Goal: Task Accomplishment & Management: Manage account settings

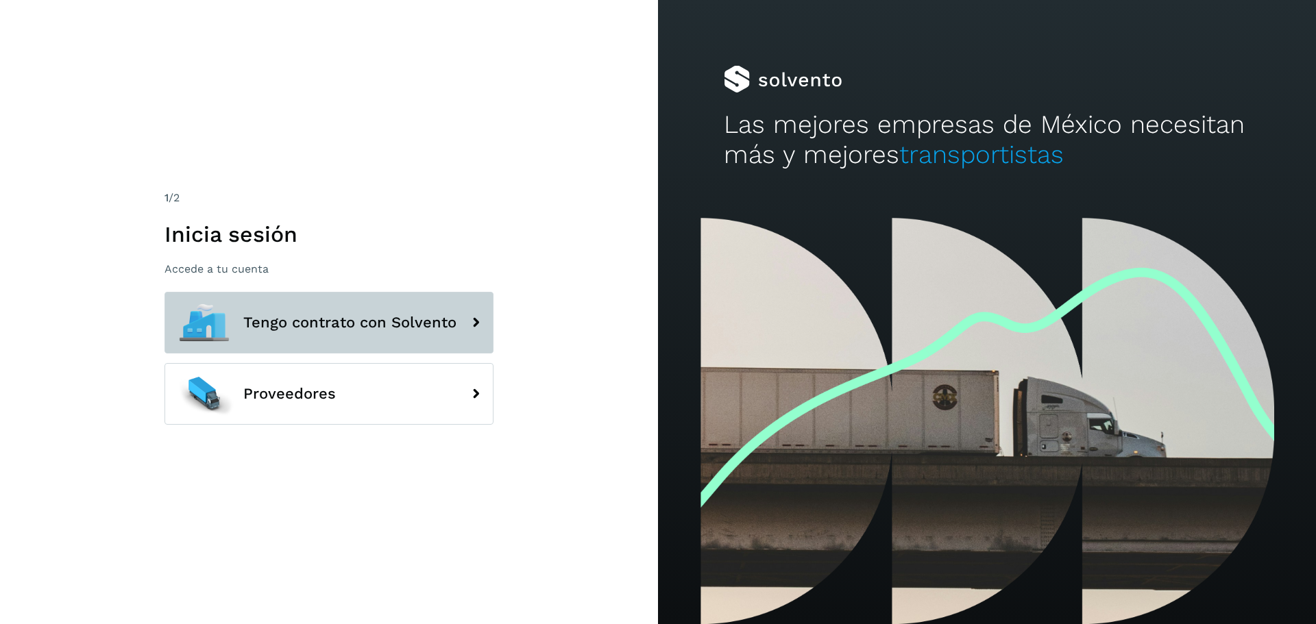
click at [412, 312] on button "Tengo contrato con Solvento" at bounding box center [328, 323] width 329 height 62
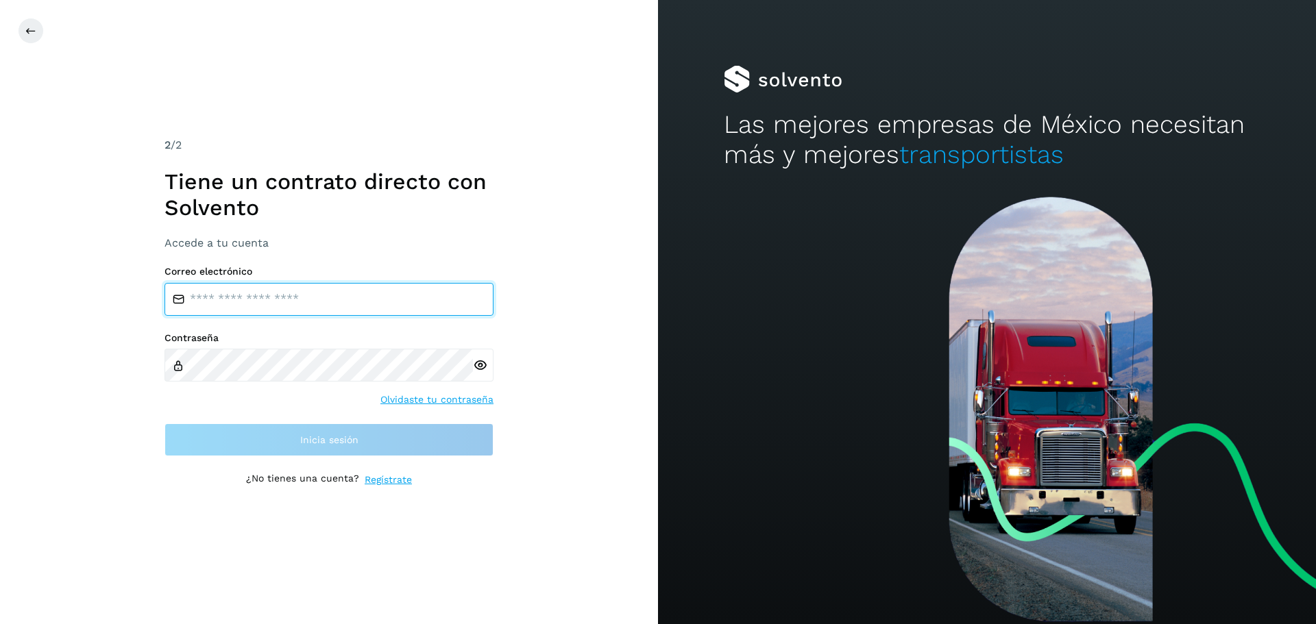
type input "**********"
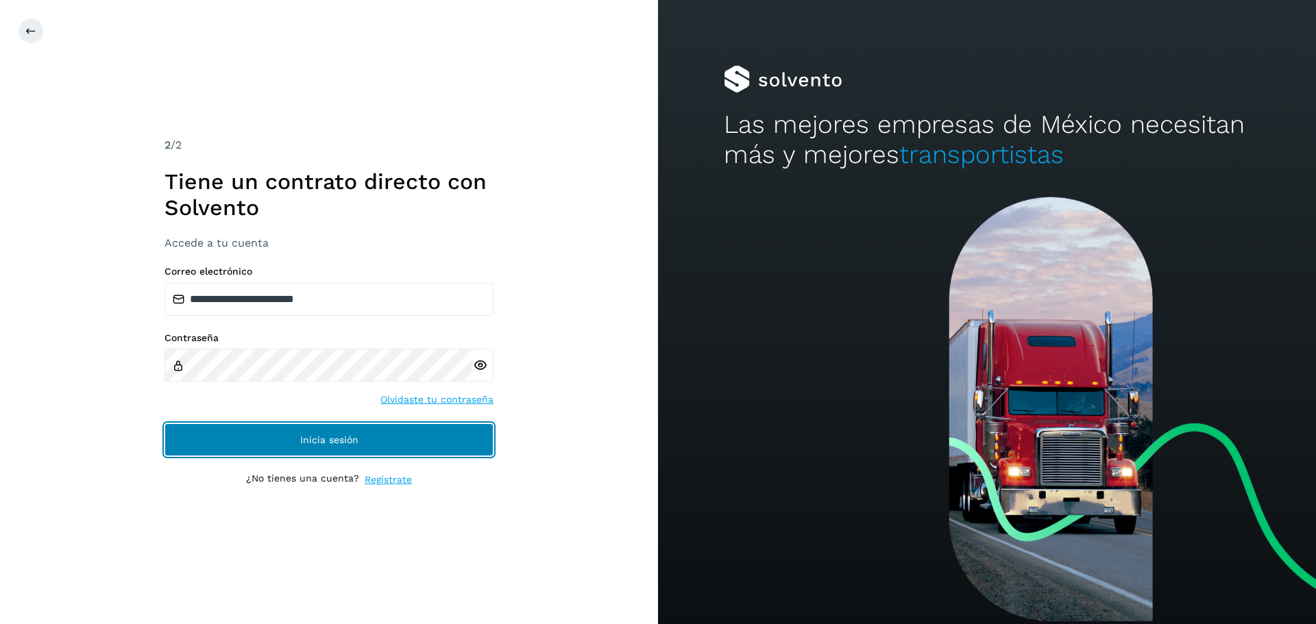
click at [330, 442] on span "Inicia sesión" at bounding box center [329, 440] width 58 height 10
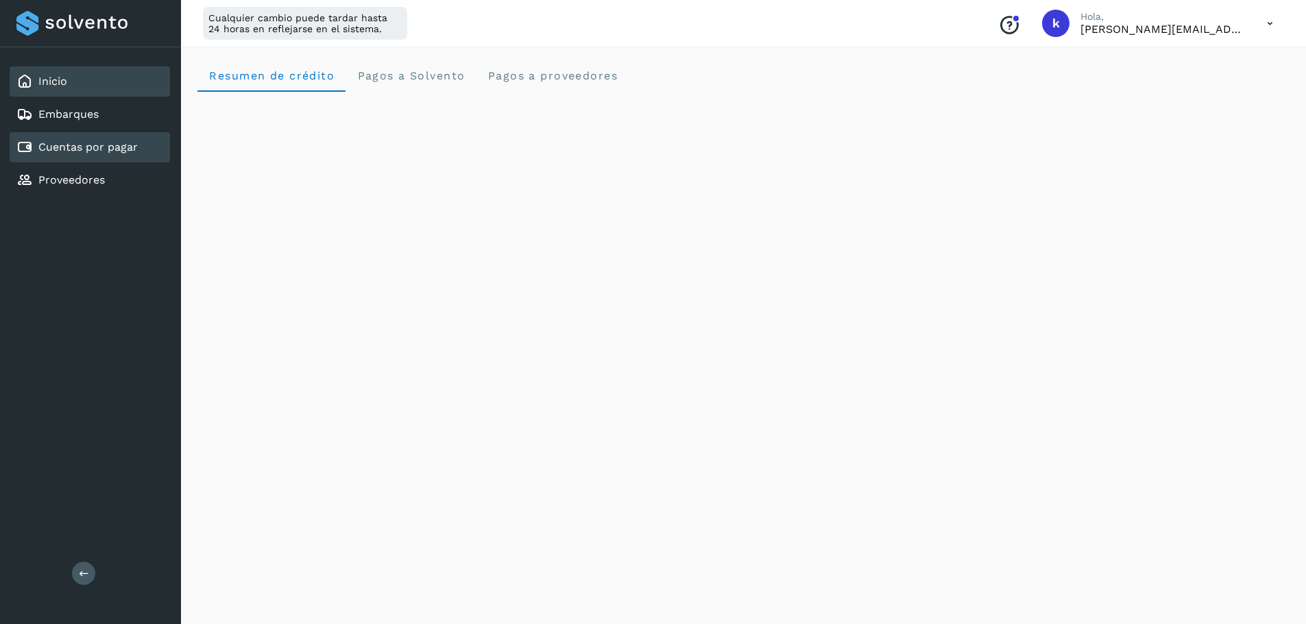
click at [125, 150] on link "Cuentas por pagar" at bounding box center [87, 147] width 99 height 13
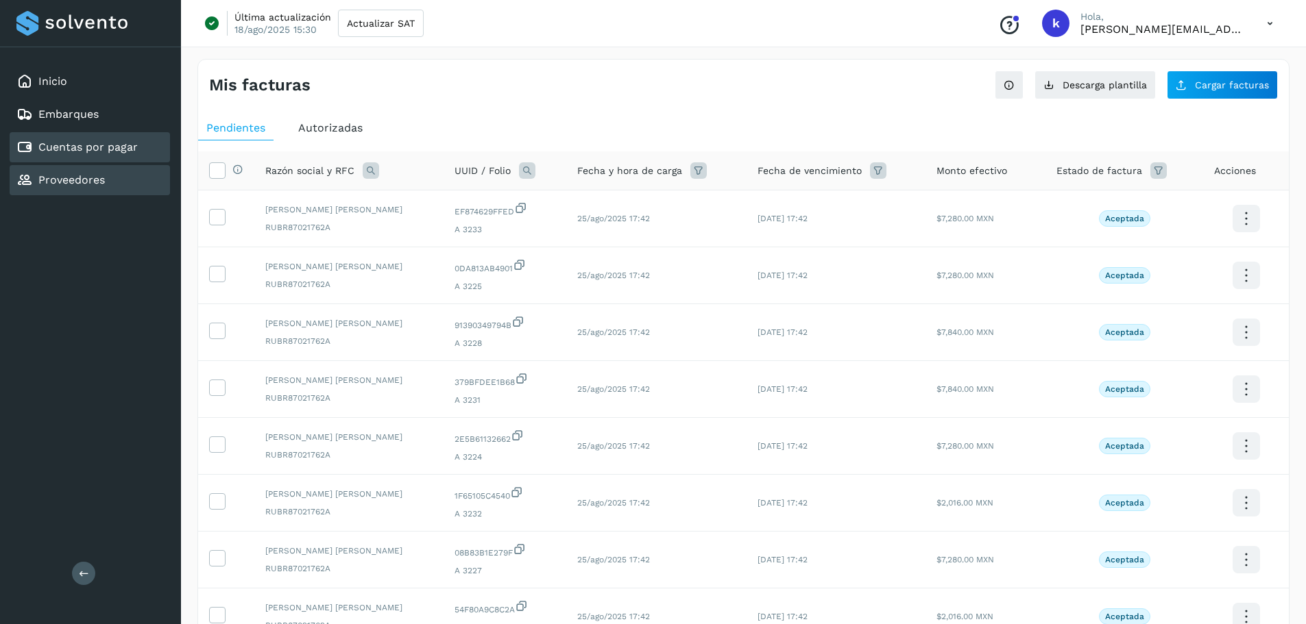
click at [96, 185] on link "Proveedores" at bounding box center [71, 179] width 66 height 13
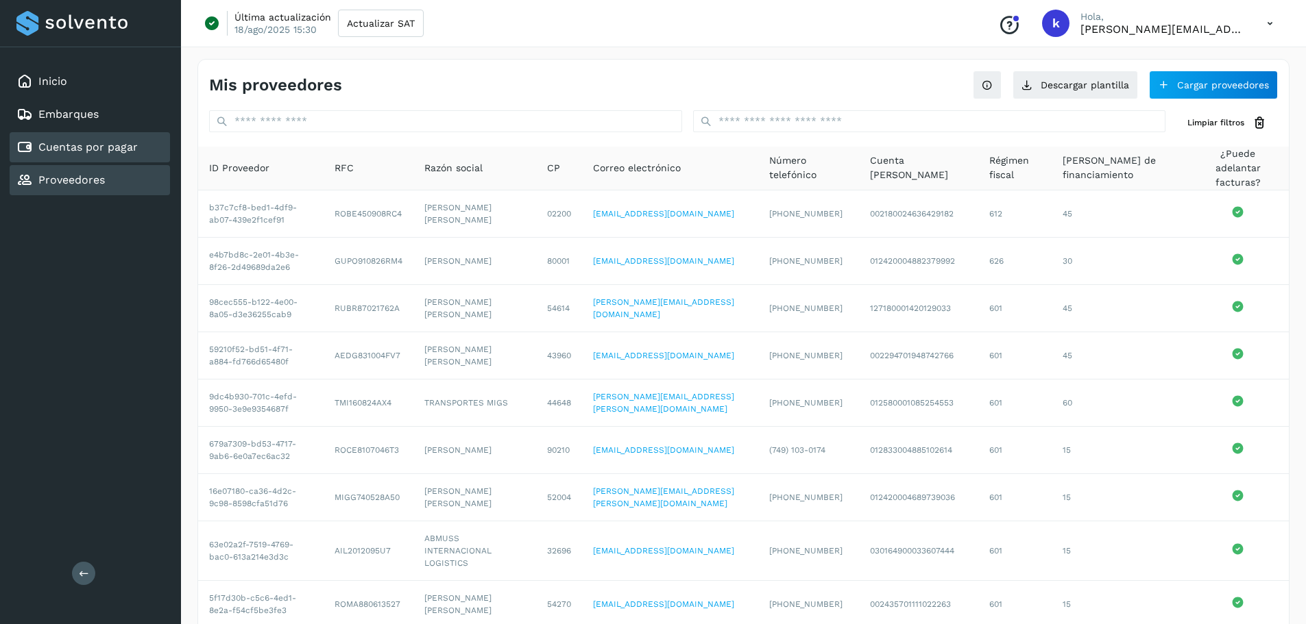
click at [75, 147] on link "Cuentas por pagar" at bounding box center [87, 147] width 99 height 13
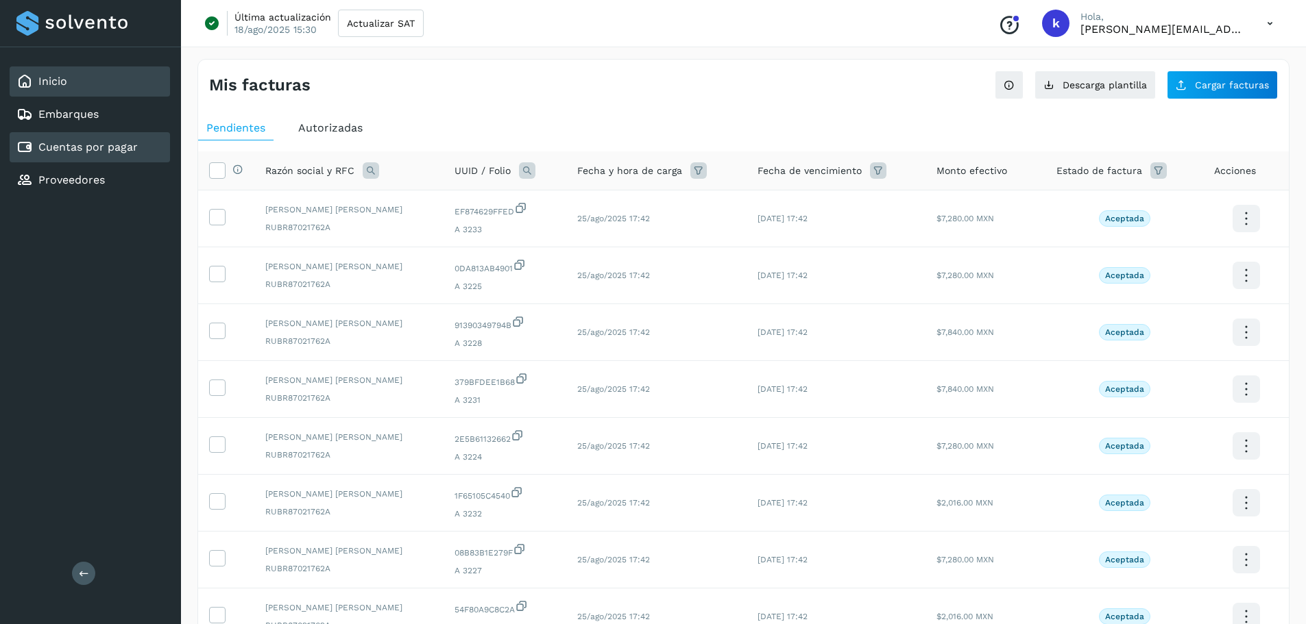
click at [43, 69] on div "Inicio" at bounding box center [90, 81] width 160 height 30
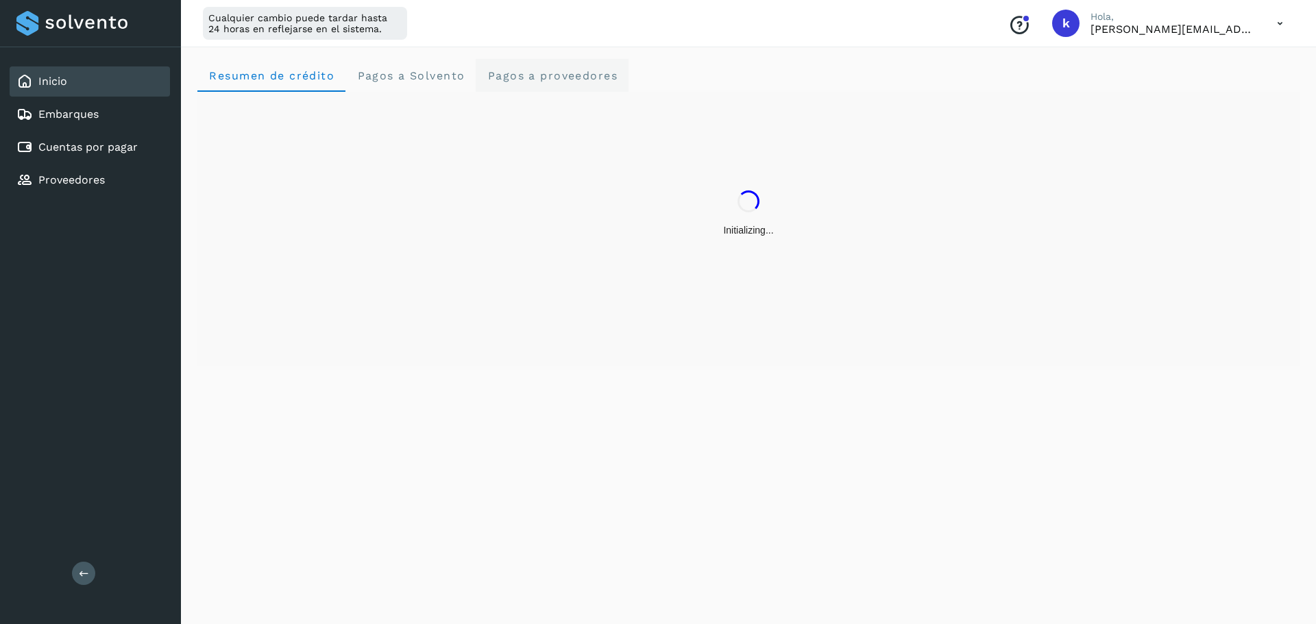
click at [568, 77] on span "Pagos a proveedores" at bounding box center [552, 75] width 131 height 13
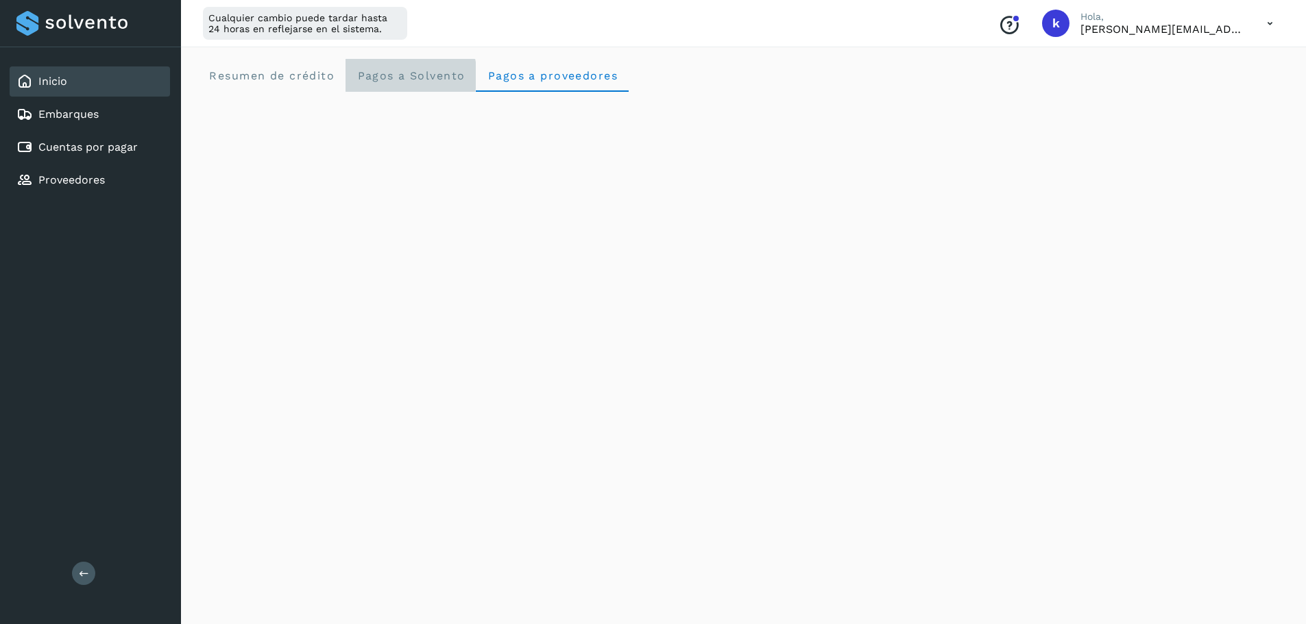
click at [427, 73] on span "Pagos a Solvento" at bounding box center [410, 75] width 108 height 13
click at [513, 75] on span "Pagos a proveedores" at bounding box center [552, 75] width 131 height 13
click at [418, 84] on Solvento "Pagos a Solvento" at bounding box center [410, 75] width 130 height 33
click at [560, 71] on span "Pagos a proveedores" at bounding box center [552, 75] width 131 height 13
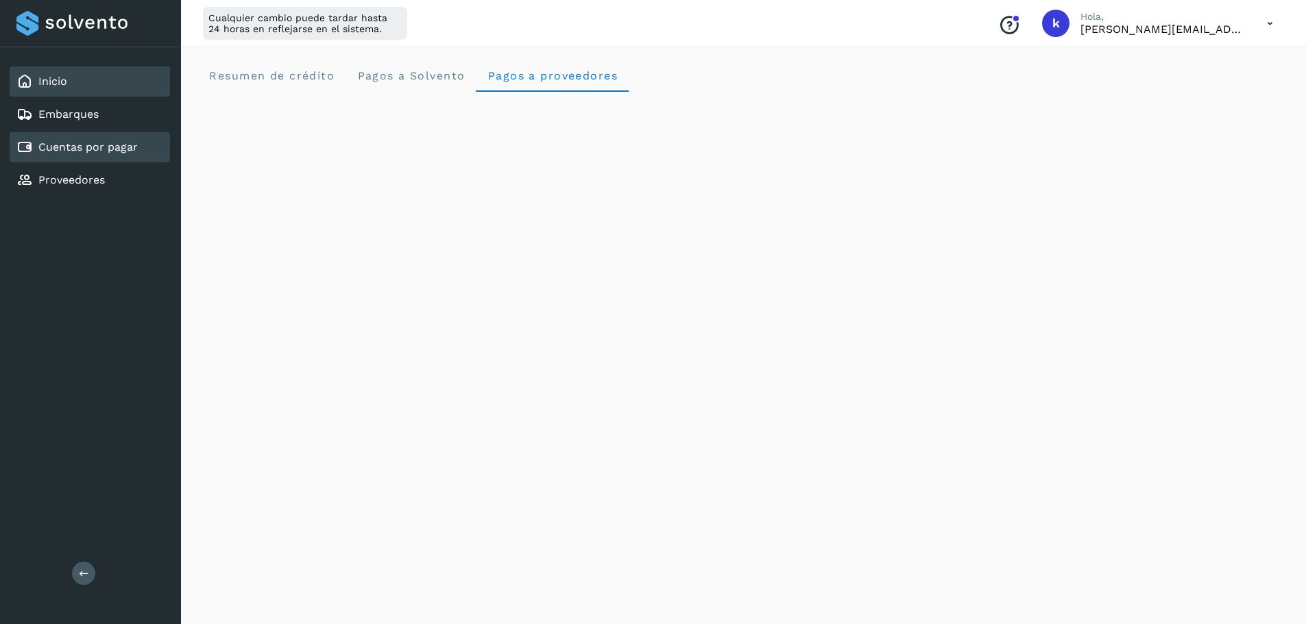
click at [119, 142] on link "Cuentas por pagar" at bounding box center [87, 147] width 99 height 13
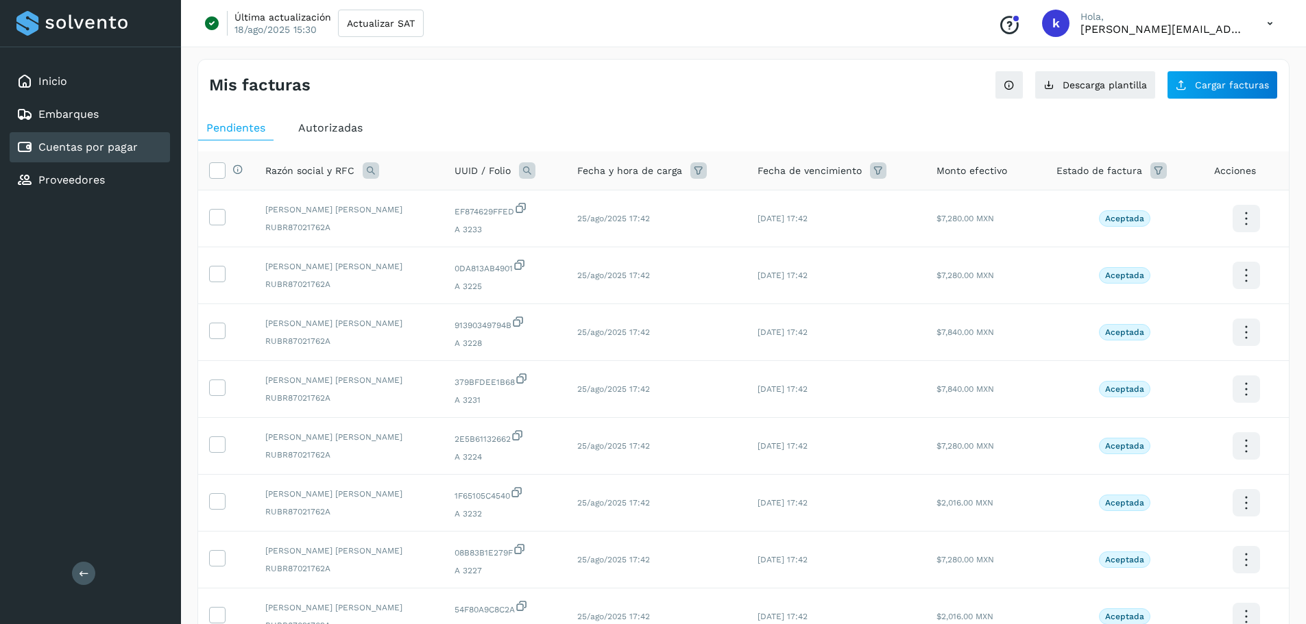
click at [369, 174] on icon at bounding box center [371, 170] width 16 height 16
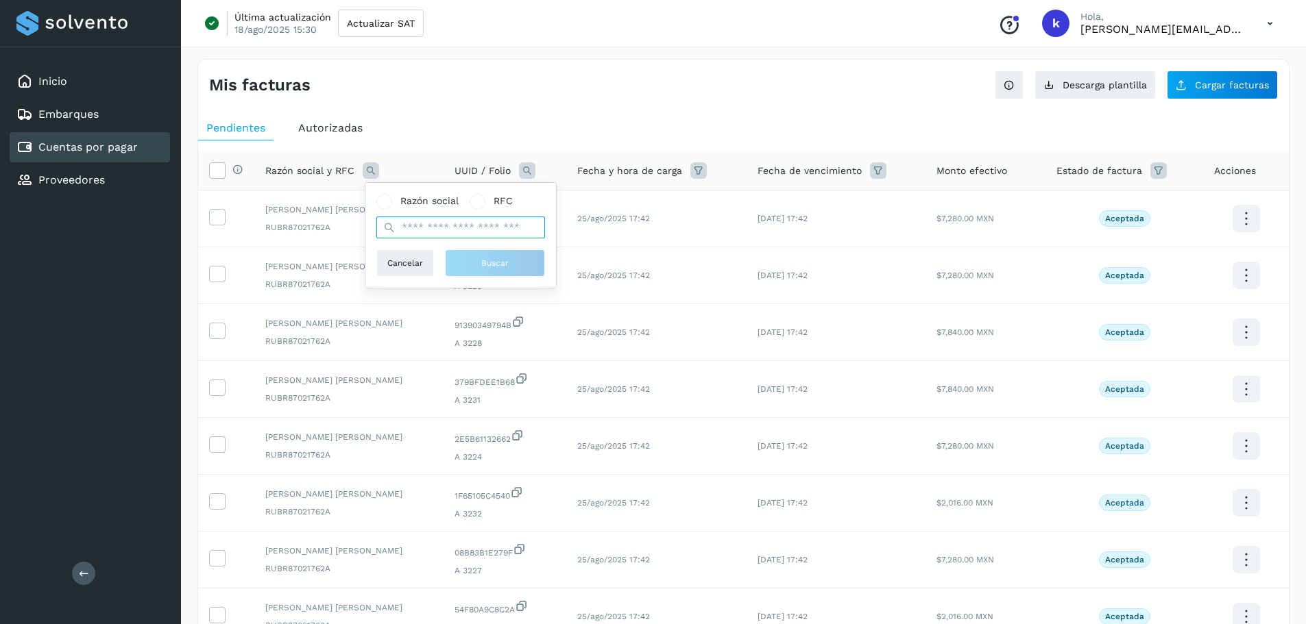
click at [446, 230] on input "text" at bounding box center [460, 228] width 169 height 22
paste input "**********"
type input "**********"
click at [507, 260] on span "Buscar" at bounding box center [501, 263] width 27 height 12
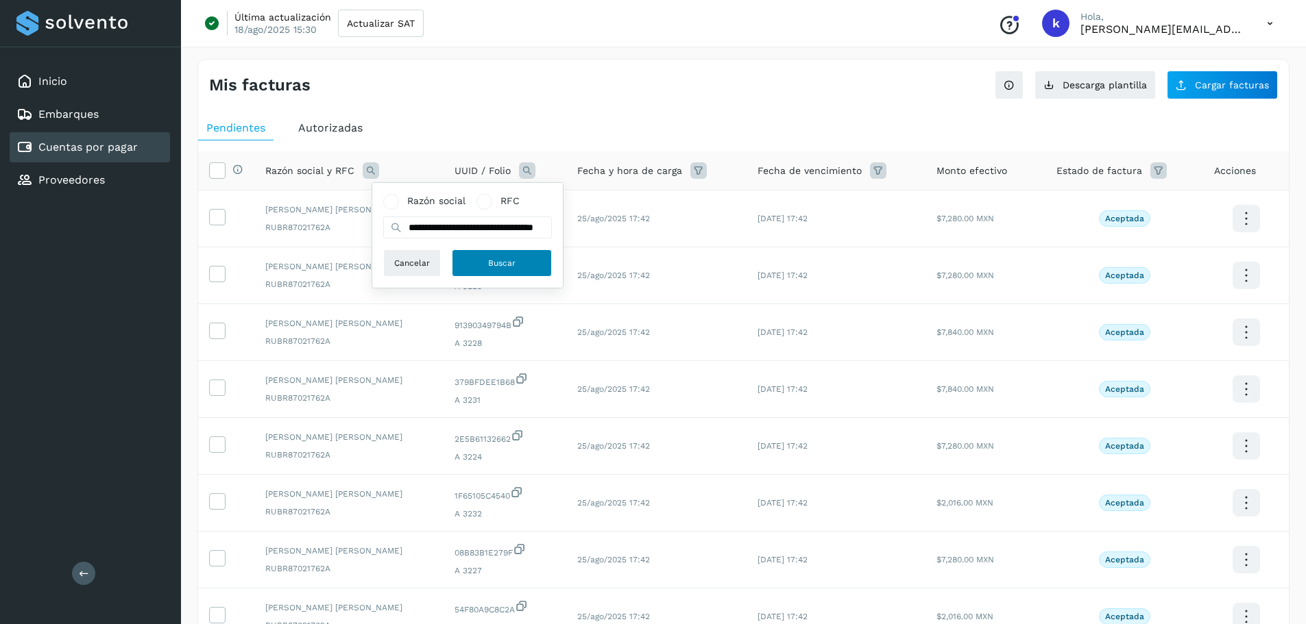
scroll to position [0, 0]
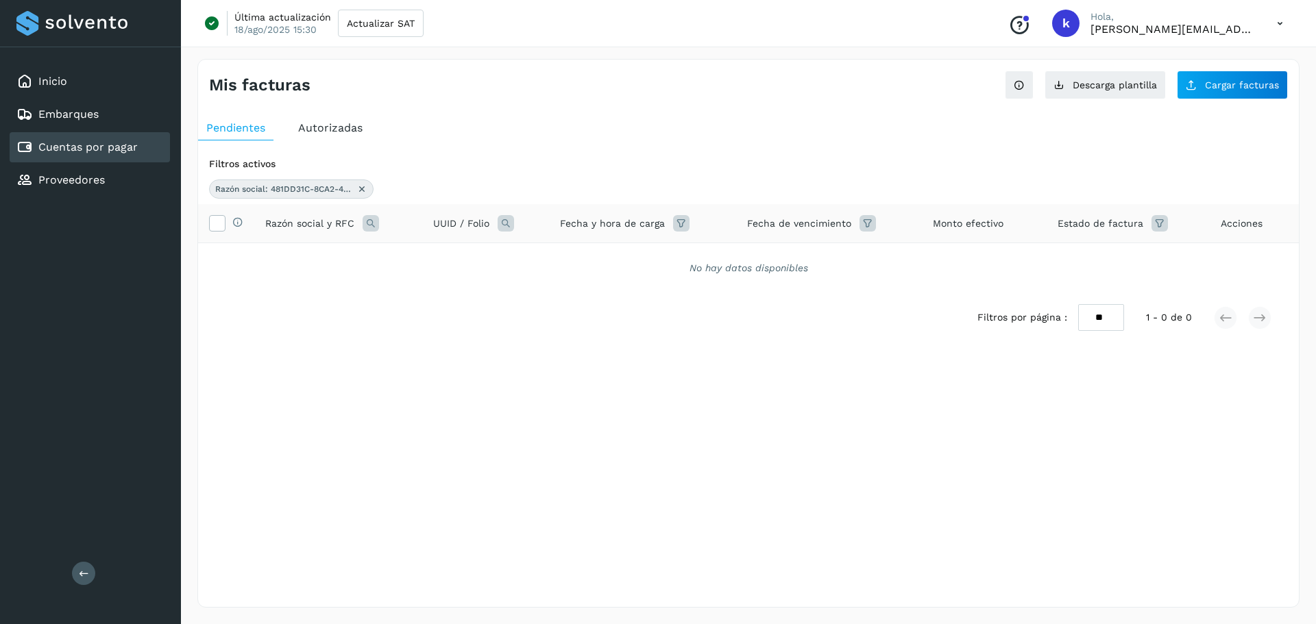
click at [367, 191] on div "Razón social: 481DD31C-8CA2-49BB-8215-C358C062E5D9" at bounding box center [291, 189] width 164 height 19
click at [363, 191] on icon at bounding box center [361, 189] width 11 height 11
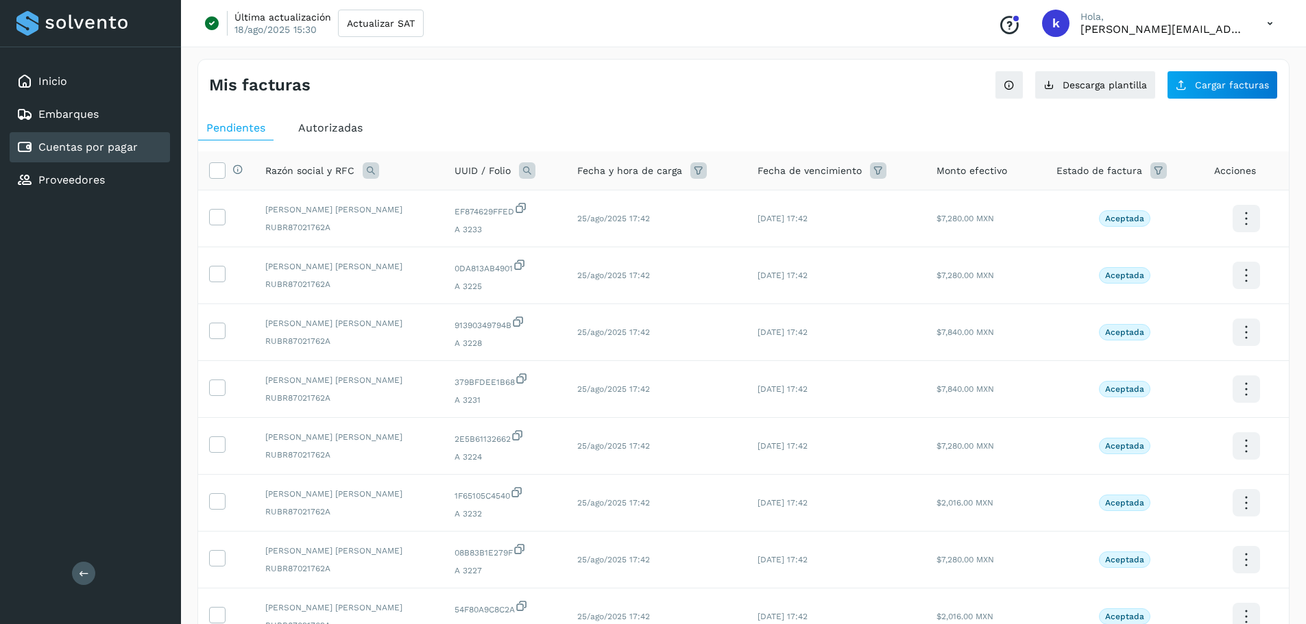
click at [530, 170] on icon at bounding box center [527, 170] width 16 height 16
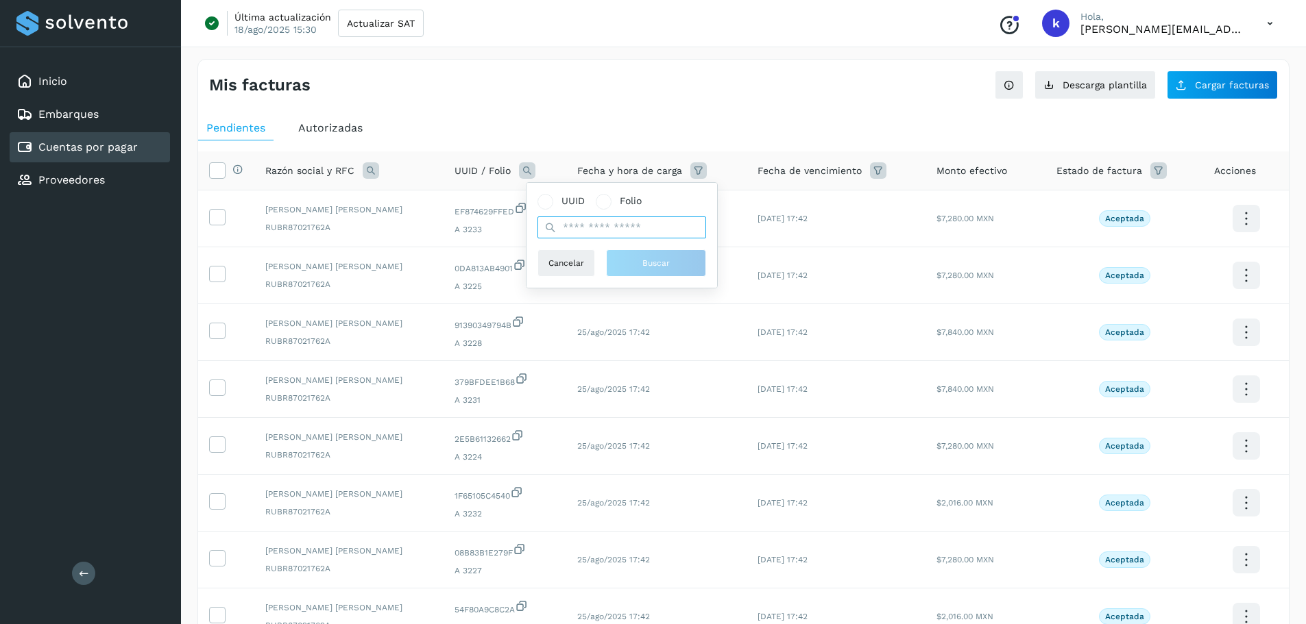
click at [575, 231] on input "text" at bounding box center [621, 228] width 169 height 22
paste input "**********"
type input "**********"
click at [637, 267] on button "Buscar" at bounding box center [663, 262] width 100 height 27
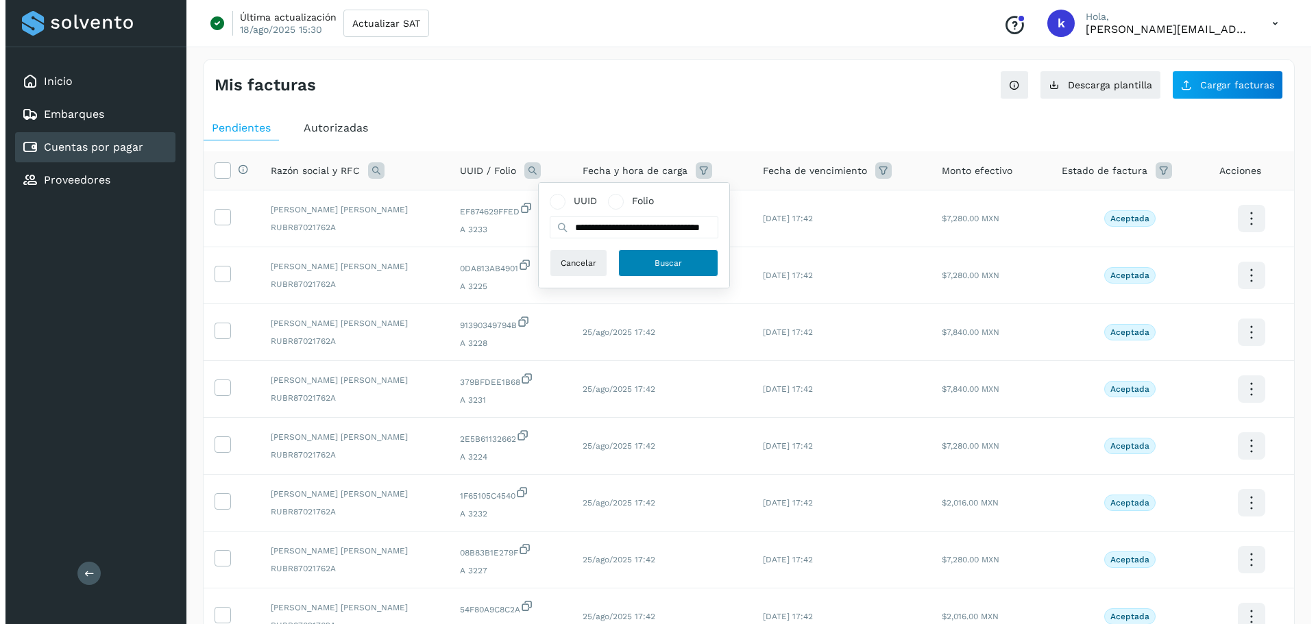
scroll to position [0, 0]
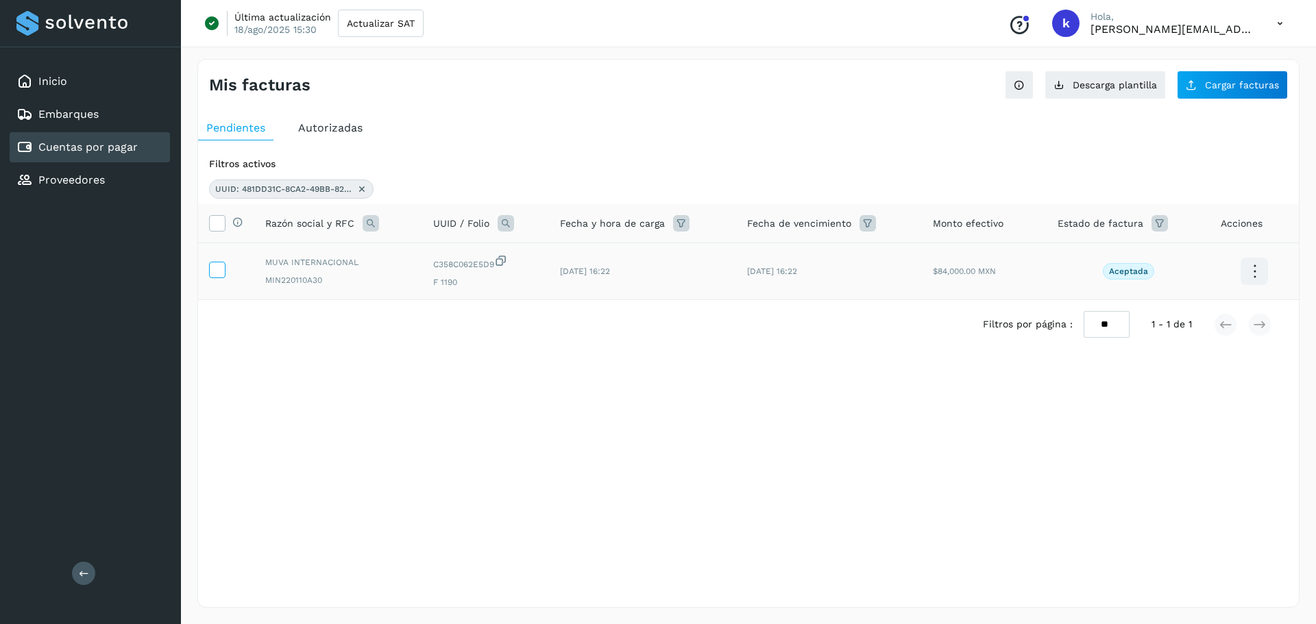
click at [219, 268] on icon at bounding box center [217, 269] width 14 height 14
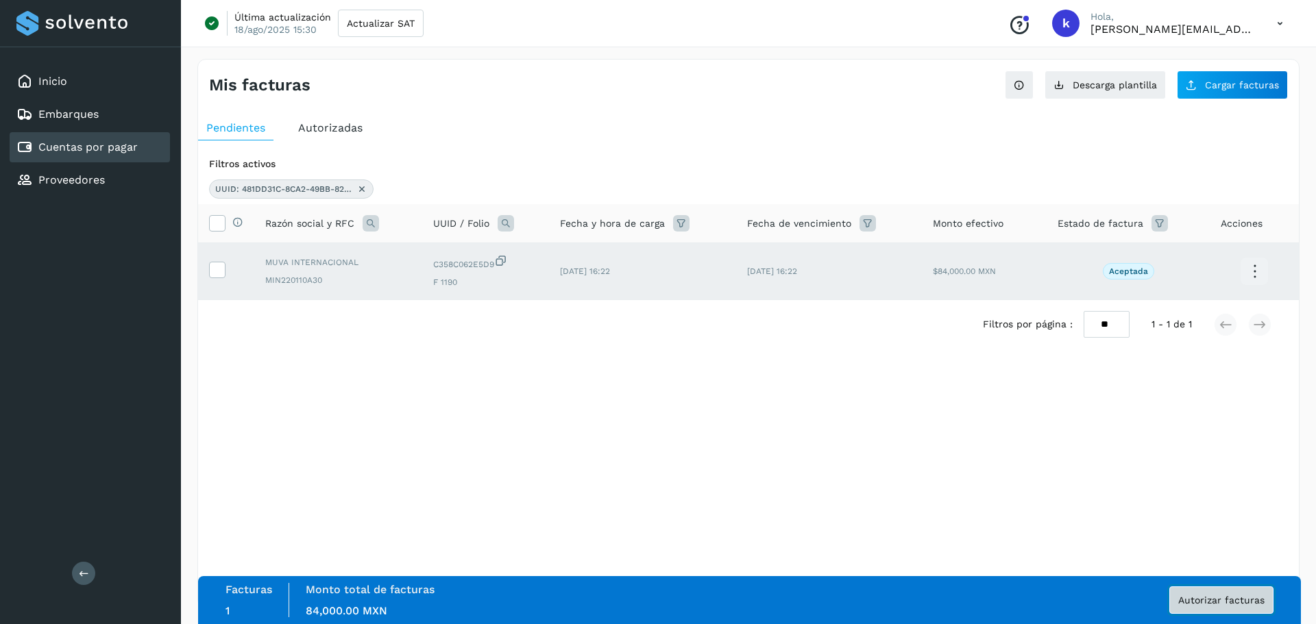
click at [1239, 601] on span "Autorizar facturas" at bounding box center [1221, 601] width 86 height 10
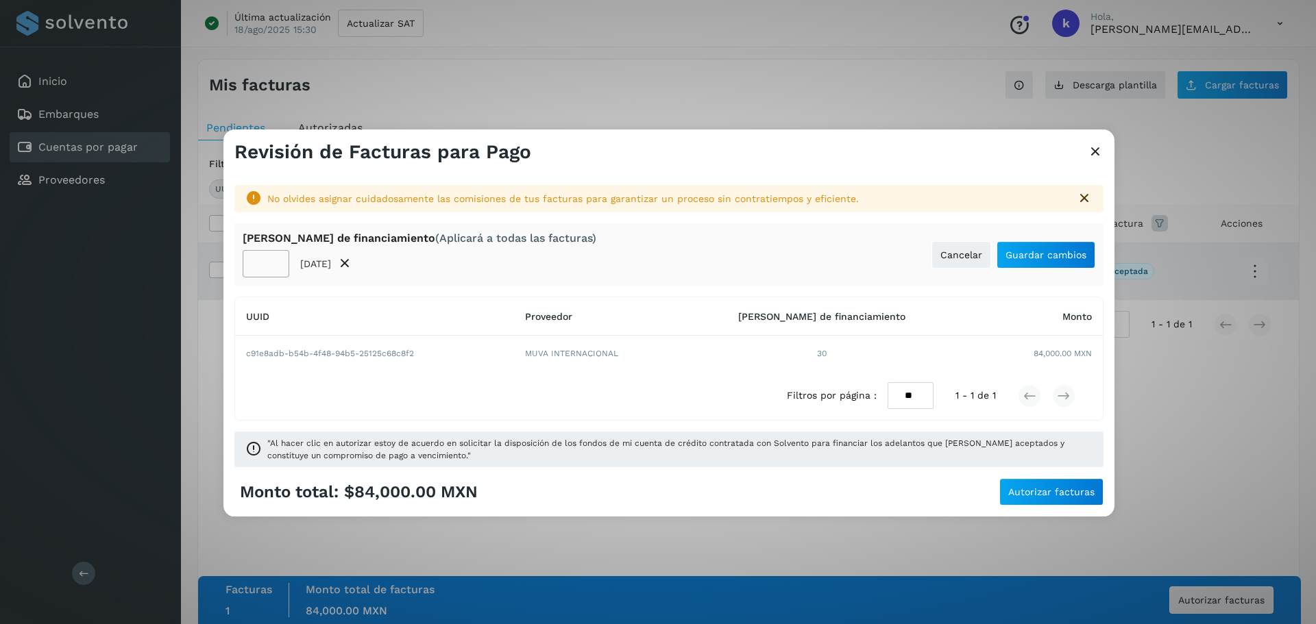
click at [842, 356] on td "30" at bounding box center [822, 354] width 278 height 36
drag, startPoint x: 832, startPoint y: 354, endPoint x: 855, endPoint y: 354, distance: 23.3
click at [855, 354] on td "30" at bounding box center [822, 354] width 278 height 36
drag, startPoint x: 256, startPoint y: 263, endPoint x: 278, endPoint y: 265, distance: 22.0
click at [278, 265] on input "**" at bounding box center [266, 263] width 47 height 27
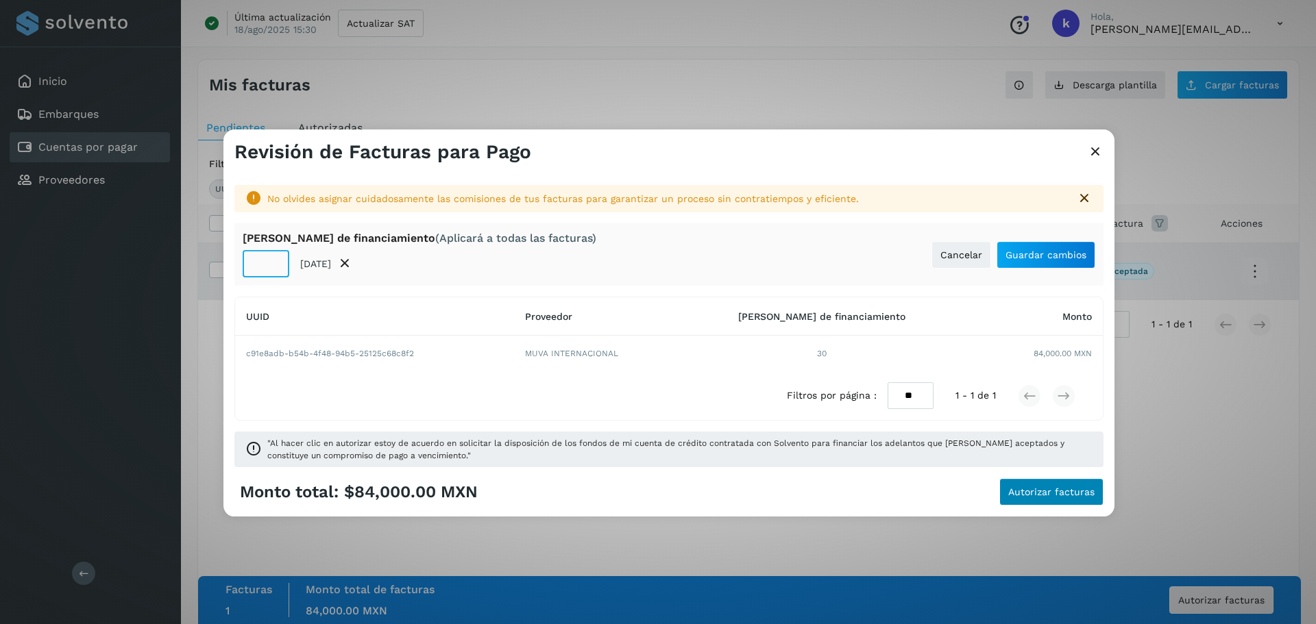
type input "**"
click at [1062, 498] on button "Autorizar facturas" at bounding box center [1051, 491] width 104 height 27
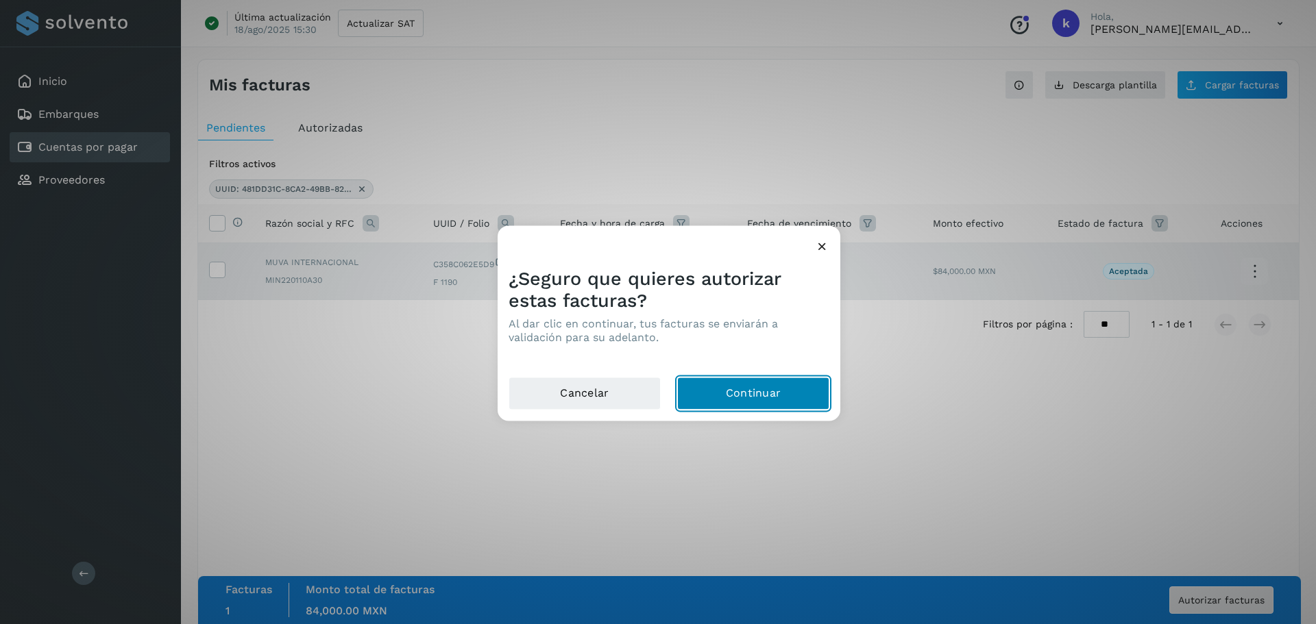
click at [763, 393] on button "Continuar" at bounding box center [753, 393] width 152 height 33
